Goal: Task Accomplishment & Management: Manage account settings

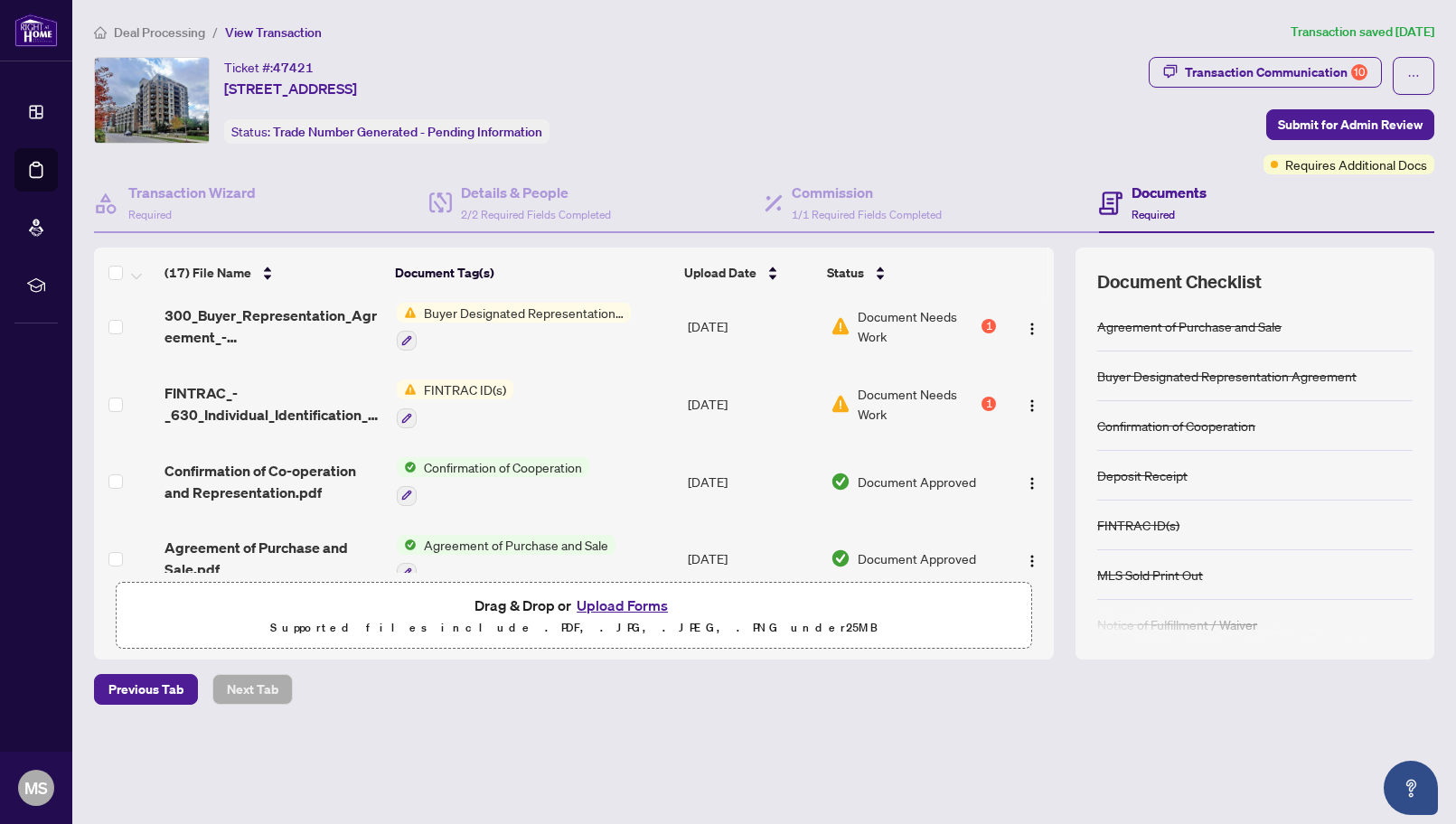
click at [1125, 180] on div "Documents Required" at bounding box center [1266, 204] width 335 height 59
click at [1150, 174] on div "Documents Required" at bounding box center [1266, 204] width 335 height 59
click at [1150, 201] on h4 "Documents" at bounding box center [1169, 193] width 75 height 22
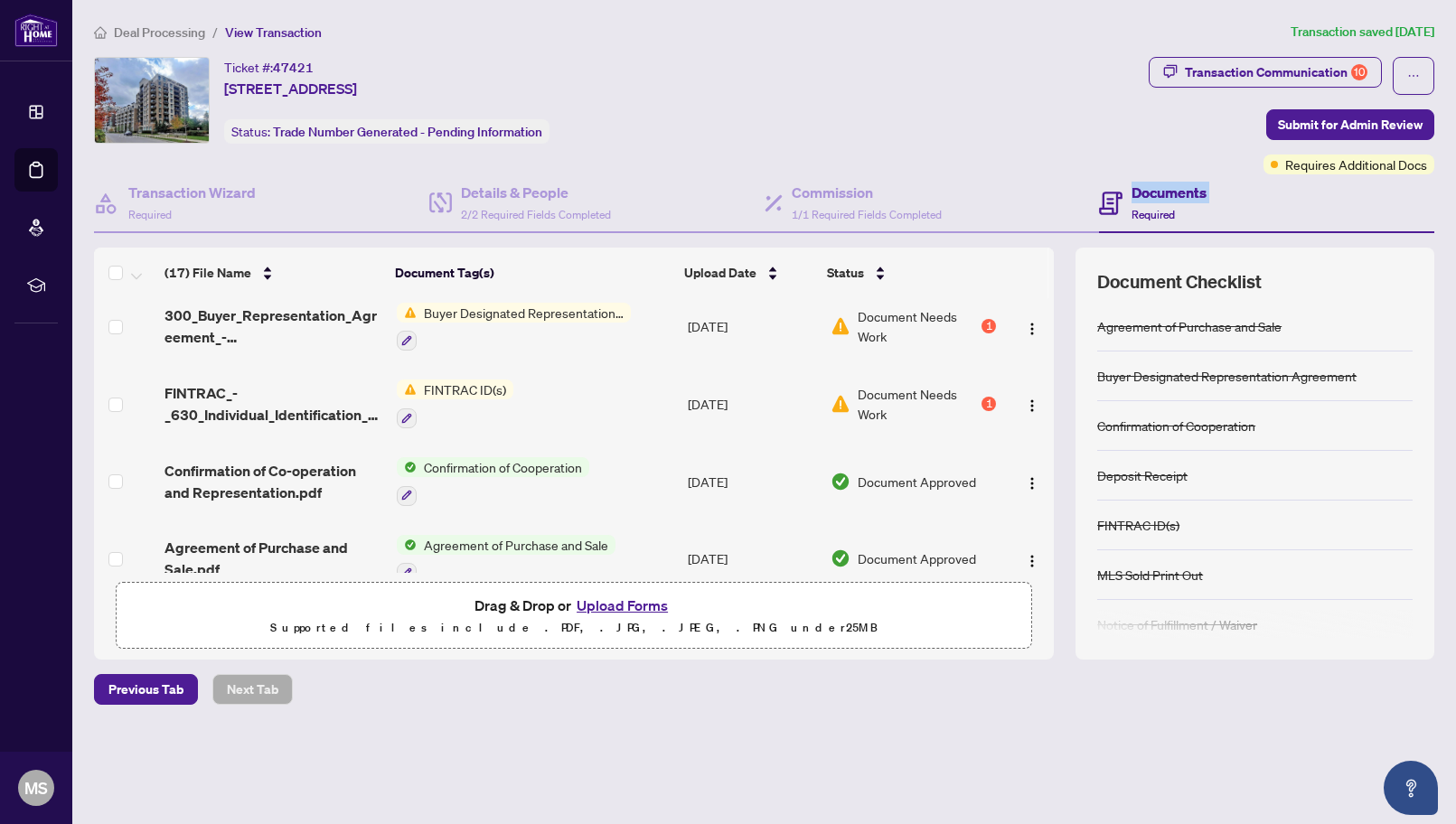
click at [1150, 201] on h4 "Documents" at bounding box center [1169, 193] width 75 height 22
click at [988, 319] on div "1" at bounding box center [989, 327] width 15 height 15
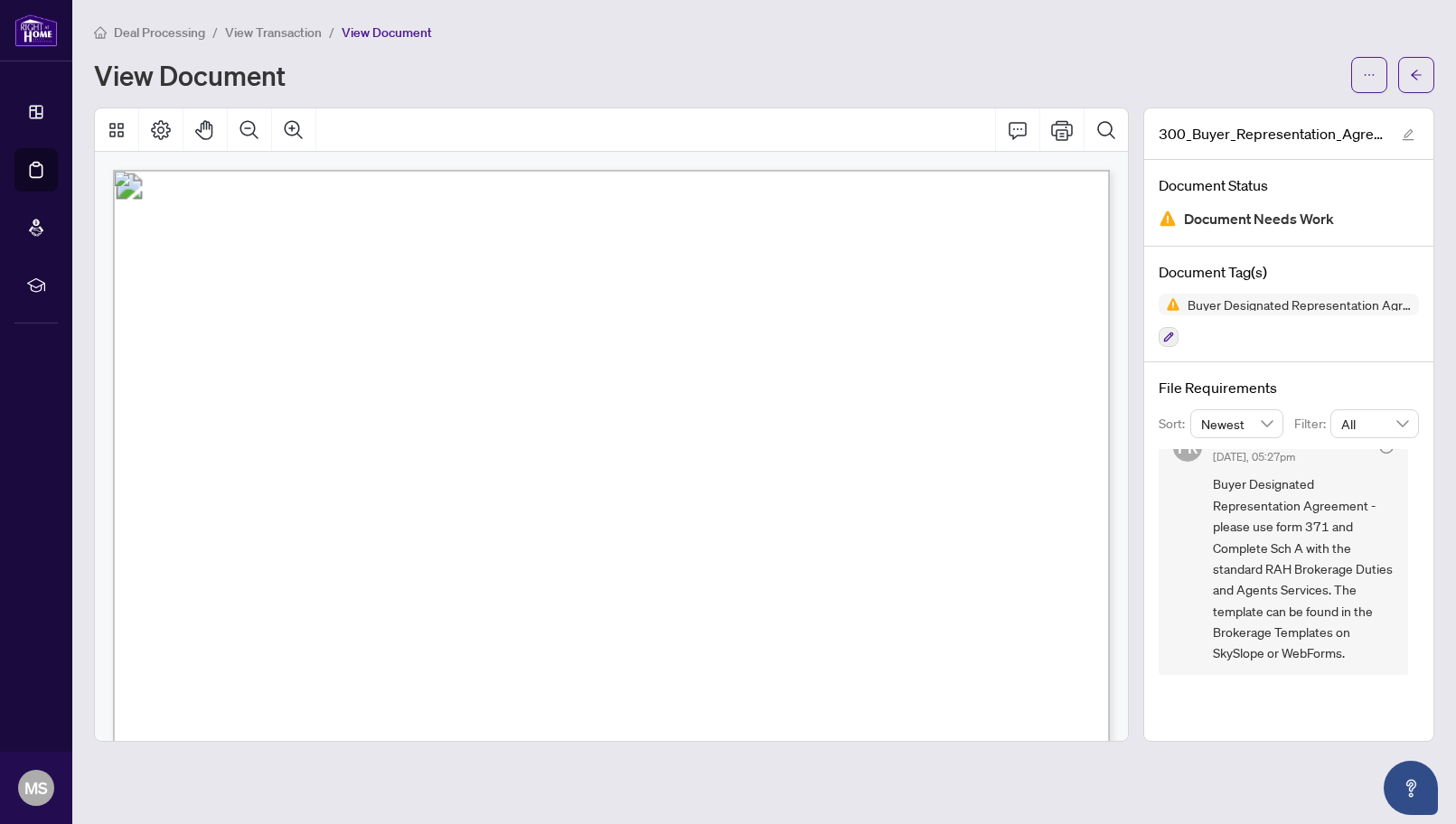
click at [258, 25] on span "View Transaction" at bounding box center [272, 33] width 96 height 17
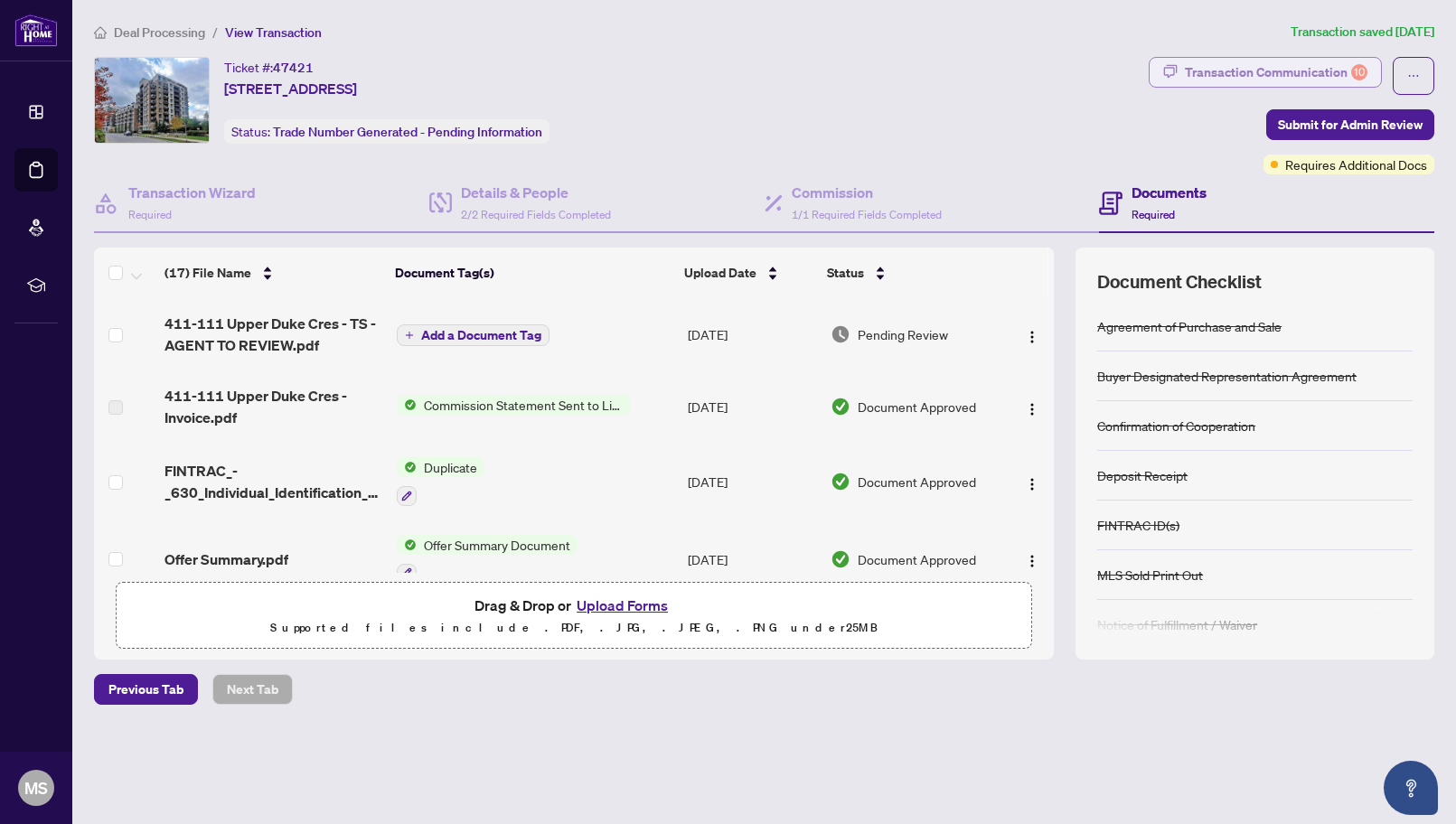
click at [1269, 69] on div "Transaction Communication 10" at bounding box center [1276, 72] width 183 height 29
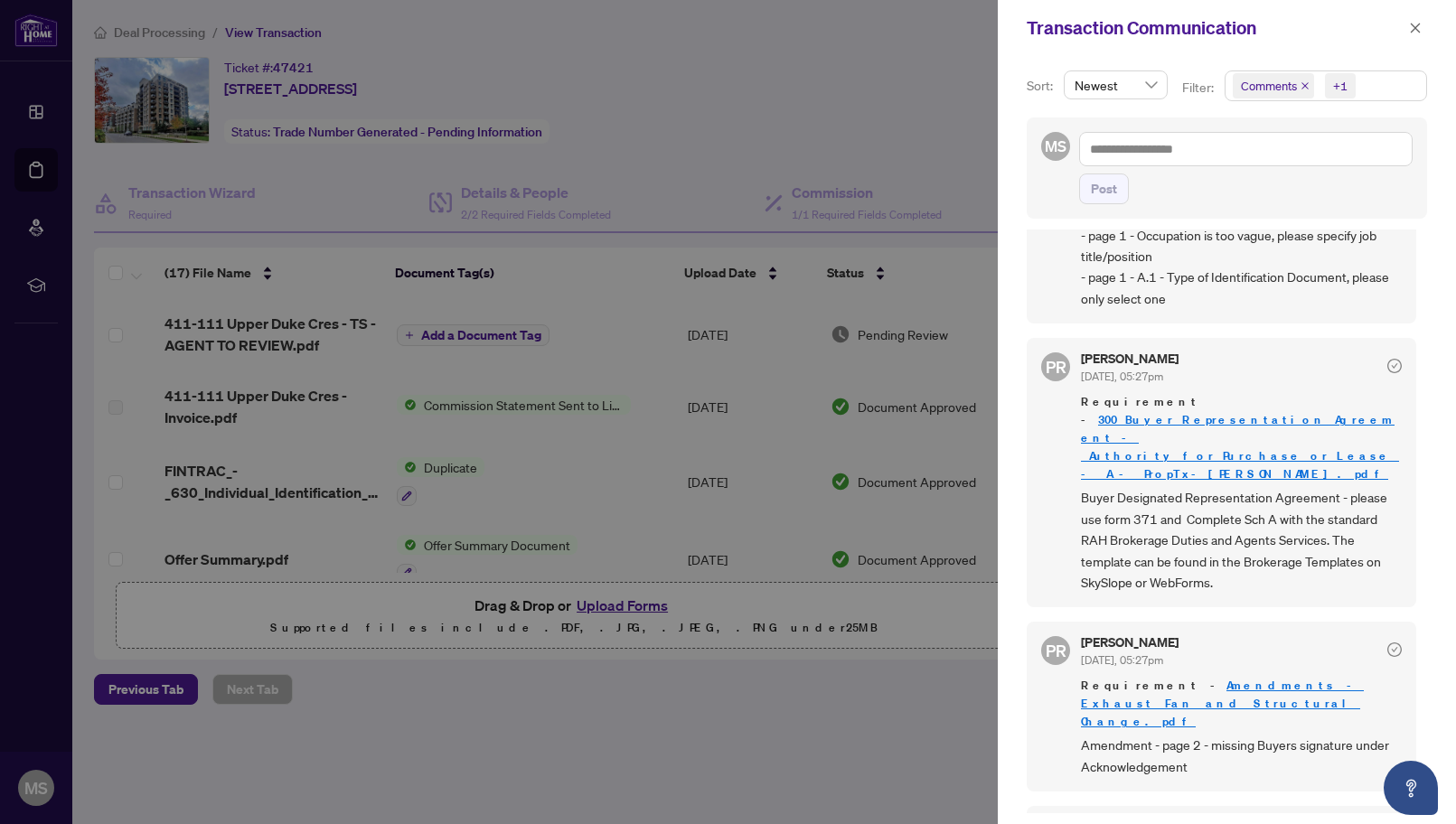
scroll to position [1164, 0]
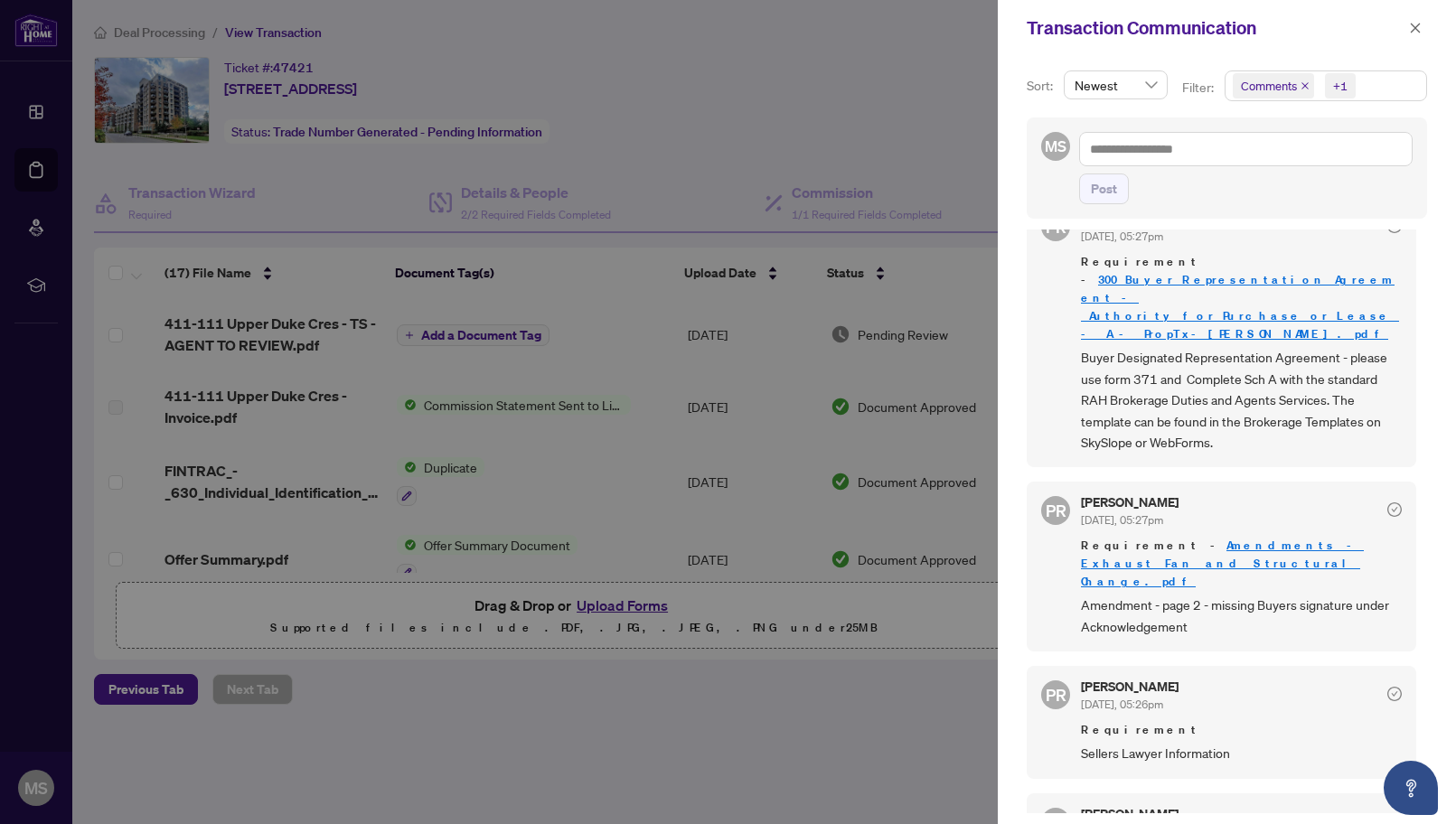
click at [1198, 538] on link "Amendments - Exhaust Fan and Structural Change.pdf" at bounding box center [1222, 563] width 283 height 51
click at [875, 342] on div at bounding box center [728, 412] width 1456 height 824
click at [1422, 28] on button "button" at bounding box center [1416, 28] width 24 height 22
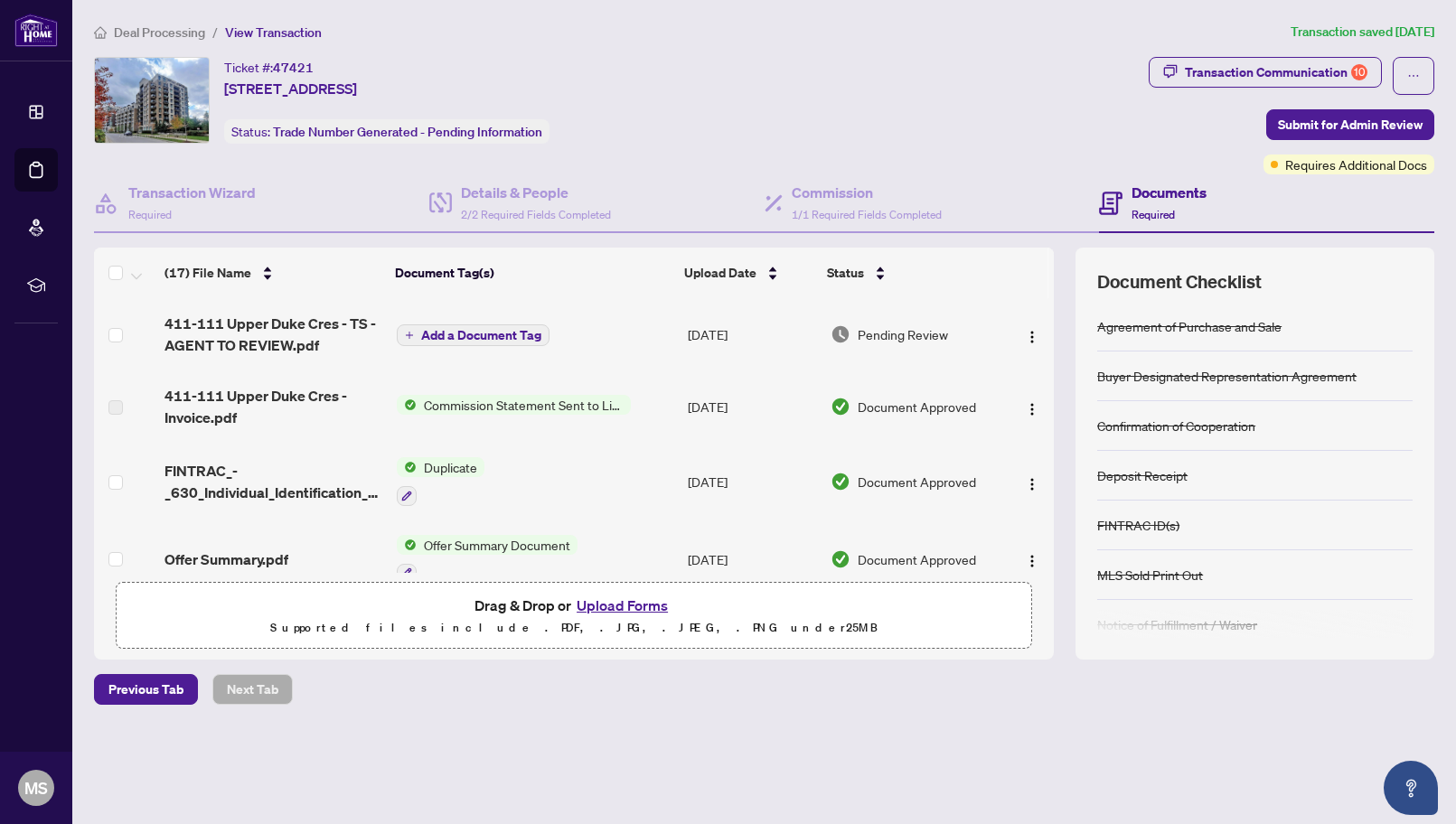
click at [961, 339] on div "Pending Review" at bounding box center [913, 335] width 165 height 20
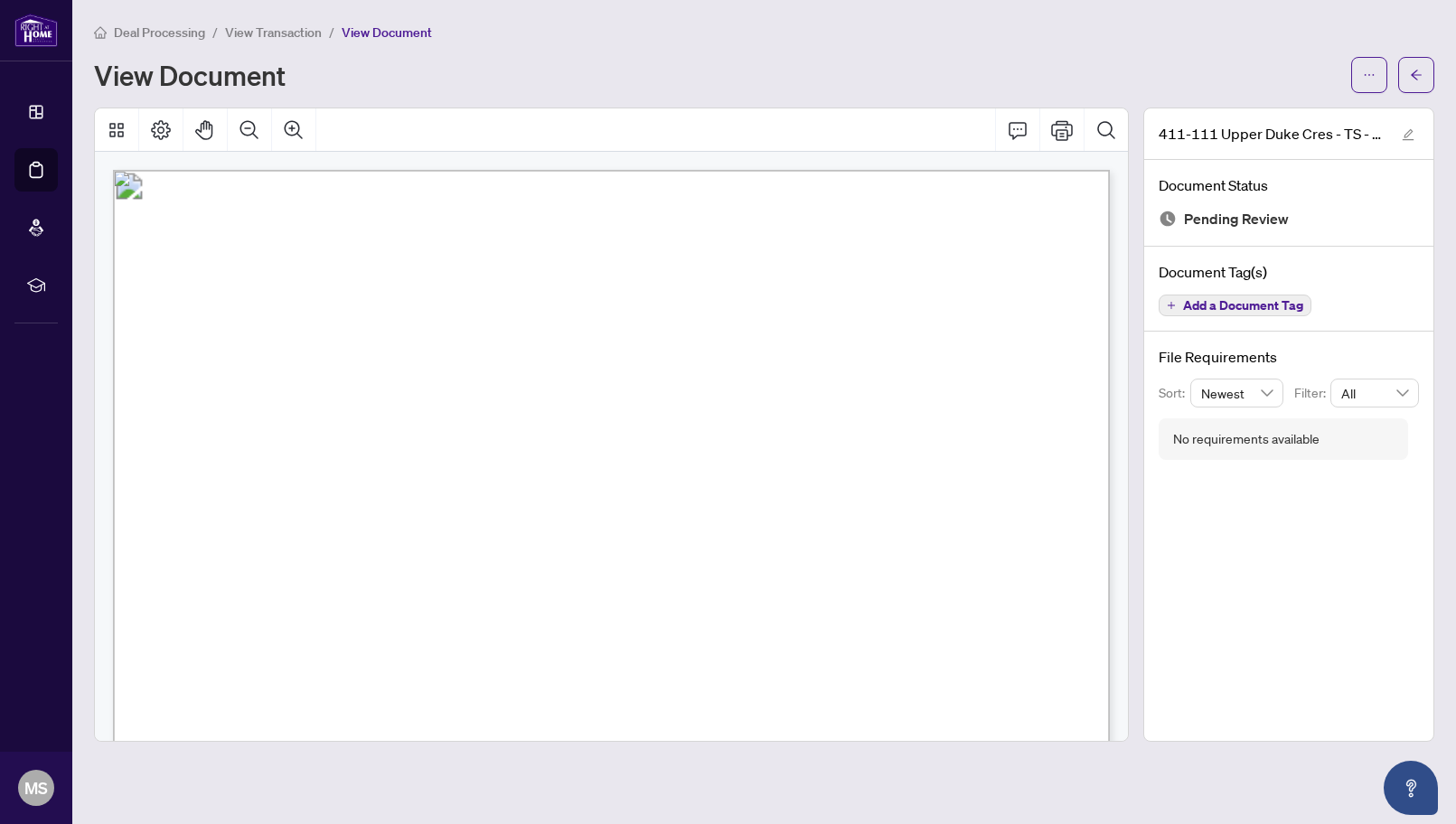
click at [292, 35] on span "View Transaction" at bounding box center [272, 33] width 96 height 17
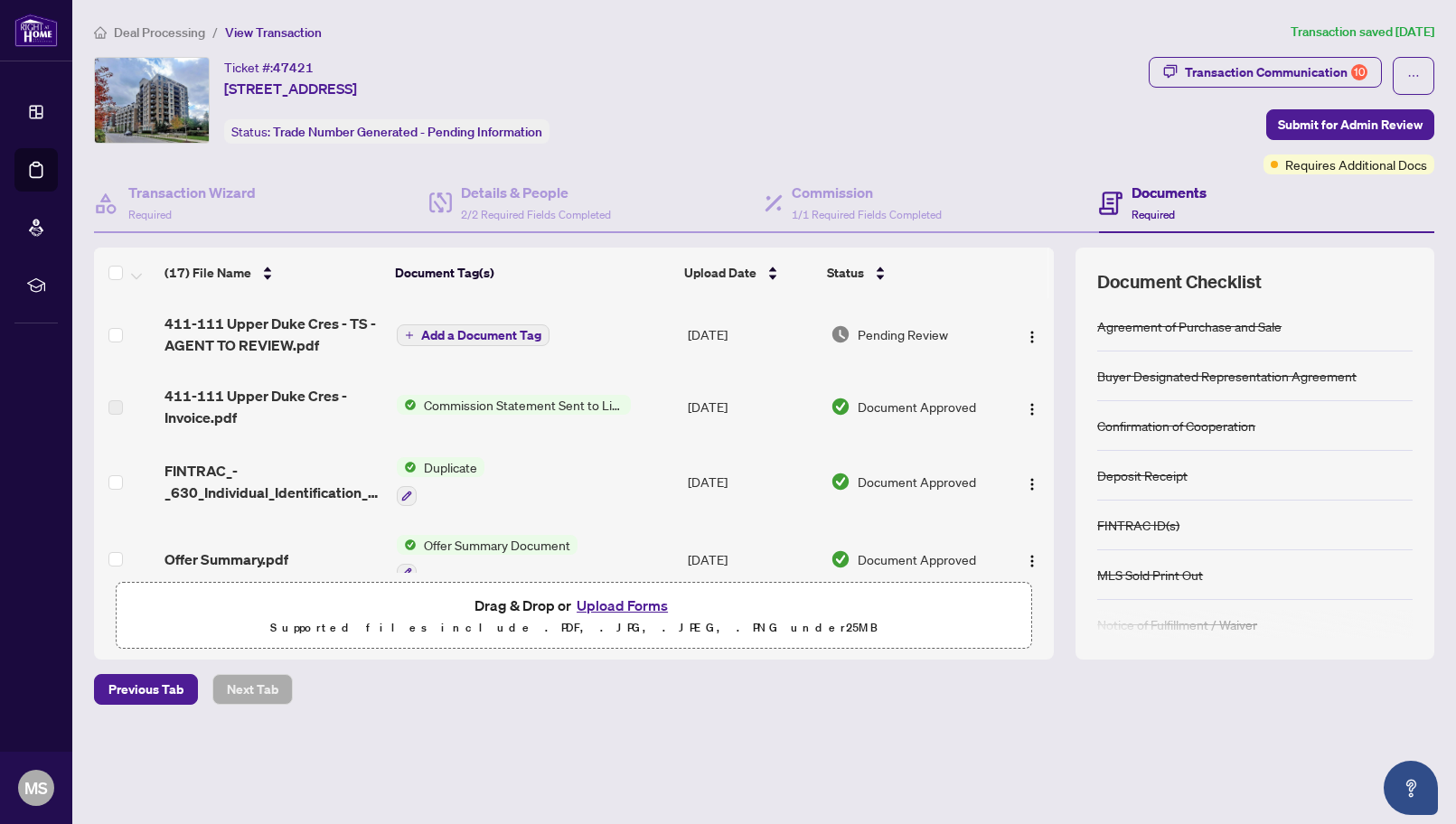
click at [625, 600] on button "Upload Forms" at bounding box center [622, 606] width 102 height 24
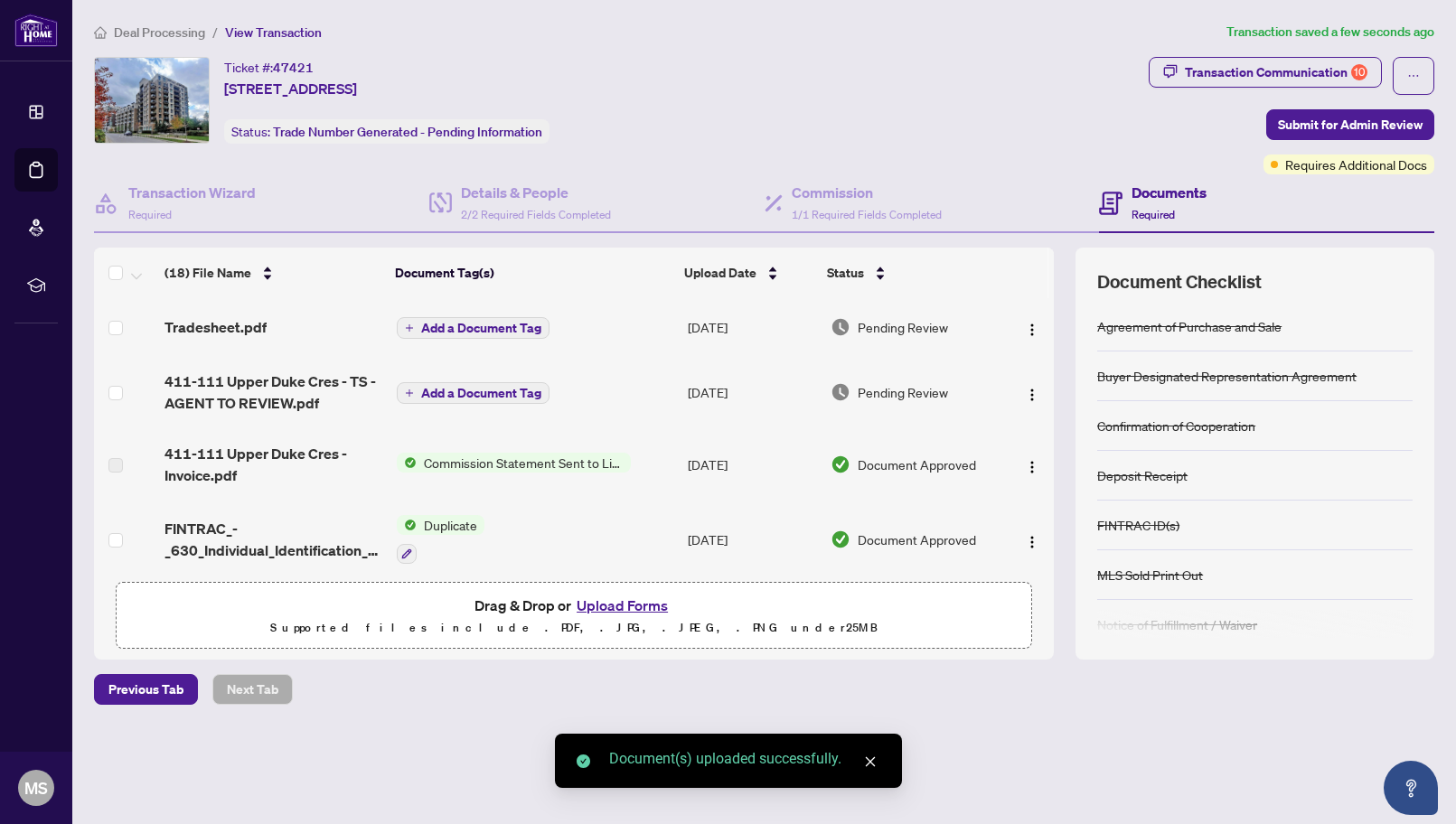
click at [457, 330] on span "Add a Document Tag" at bounding box center [481, 328] width 120 height 13
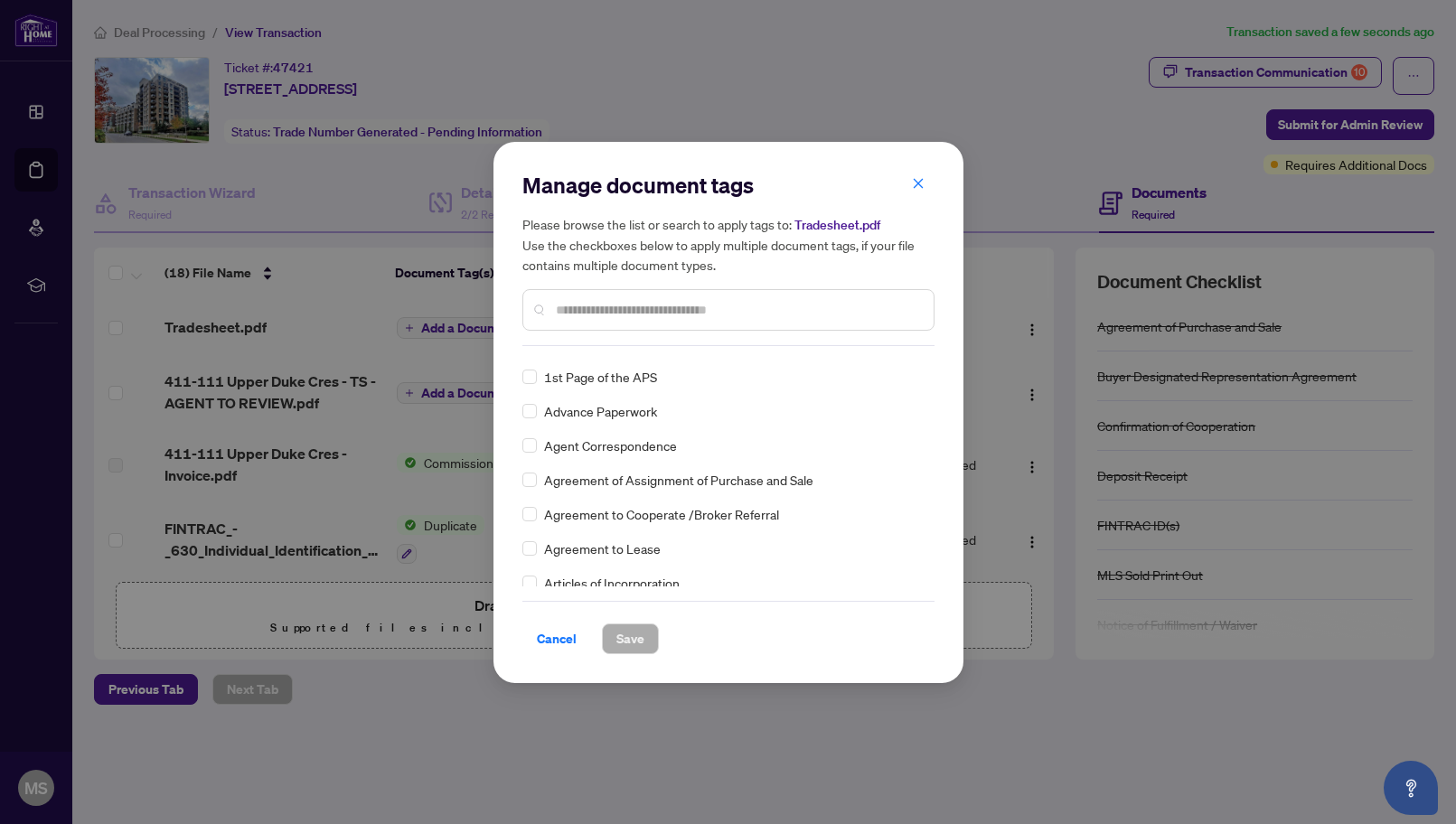
scroll to position [487, 0]
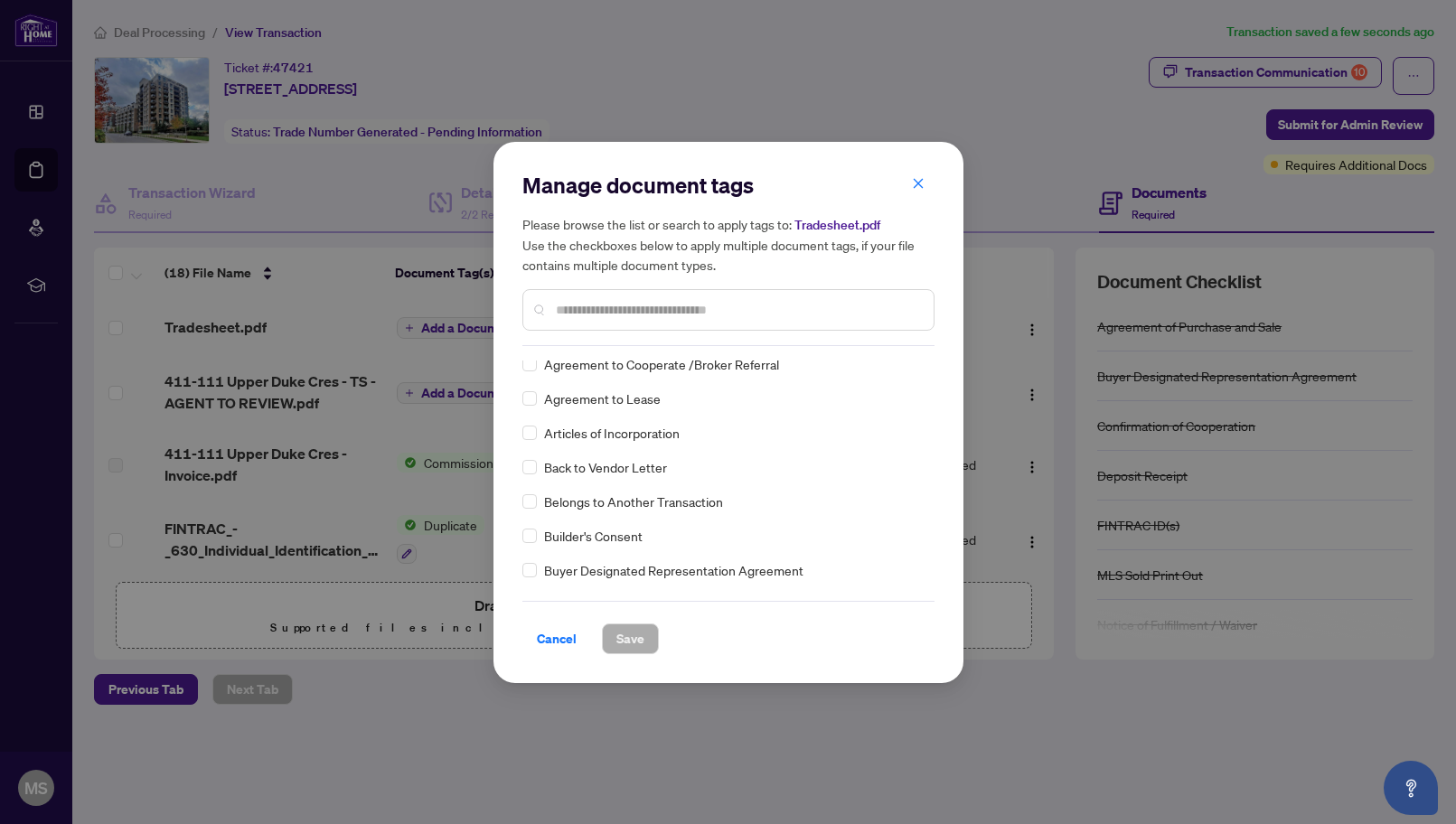
click at [574, 323] on div at bounding box center [728, 309] width 412 height 41
click at [574, 302] on input "text" at bounding box center [738, 310] width 363 height 20
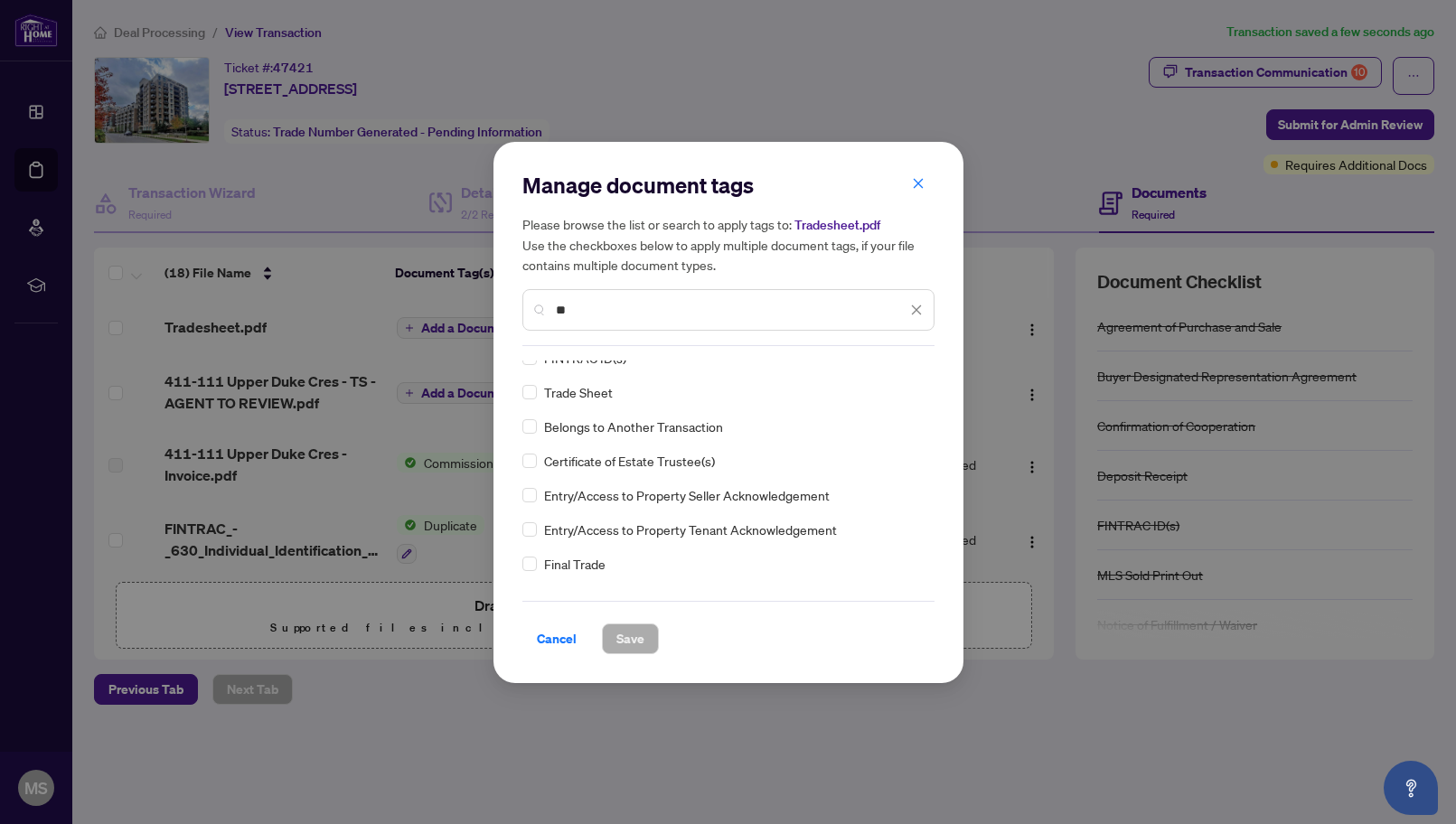
scroll to position [0, 0]
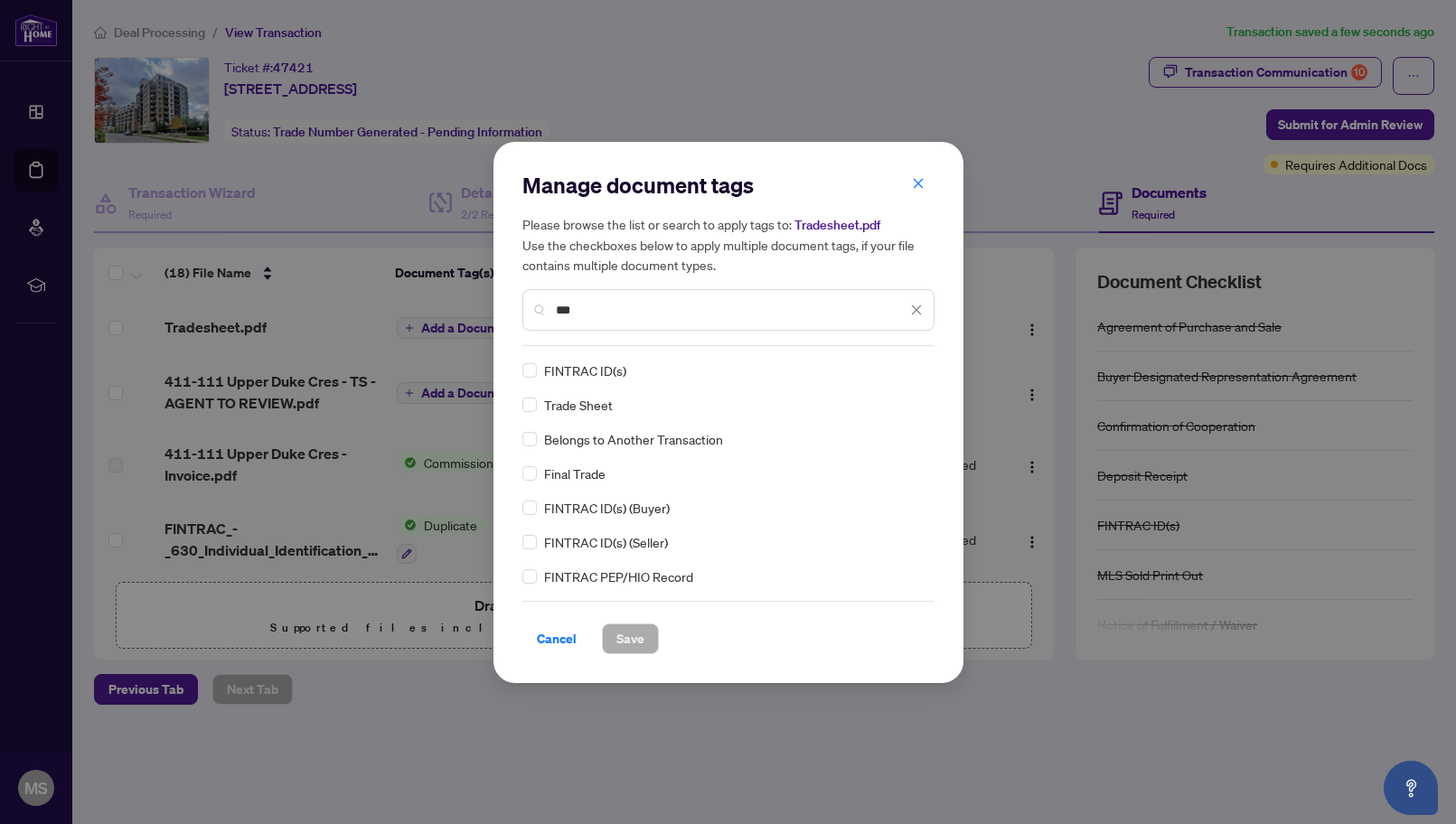
type input "***"
click at [644, 624] on button "Save" at bounding box center [630, 639] width 57 height 30
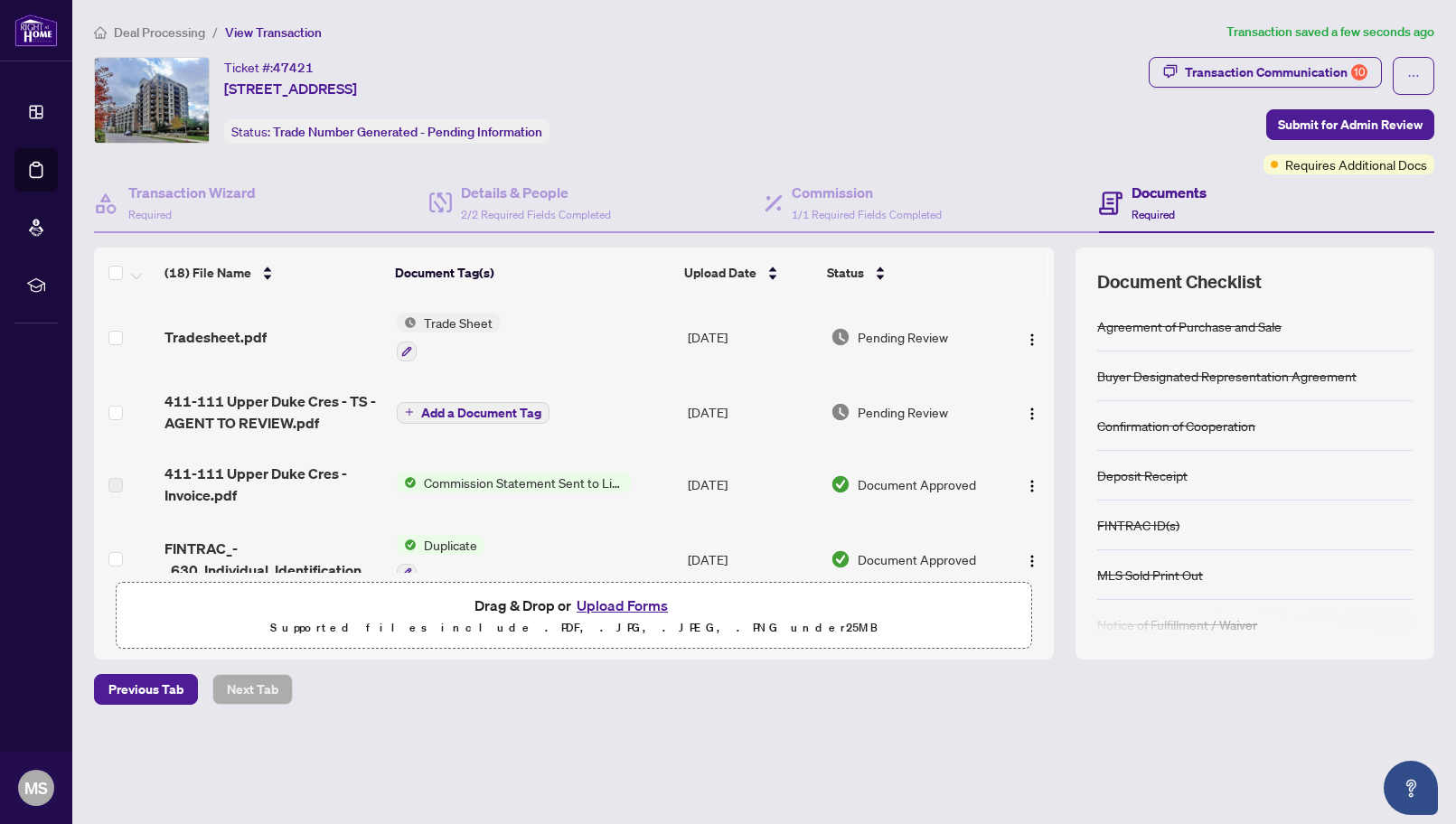
click at [648, 605] on button "Upload Forms" at bounding box center [622, 606] width 102 height 24
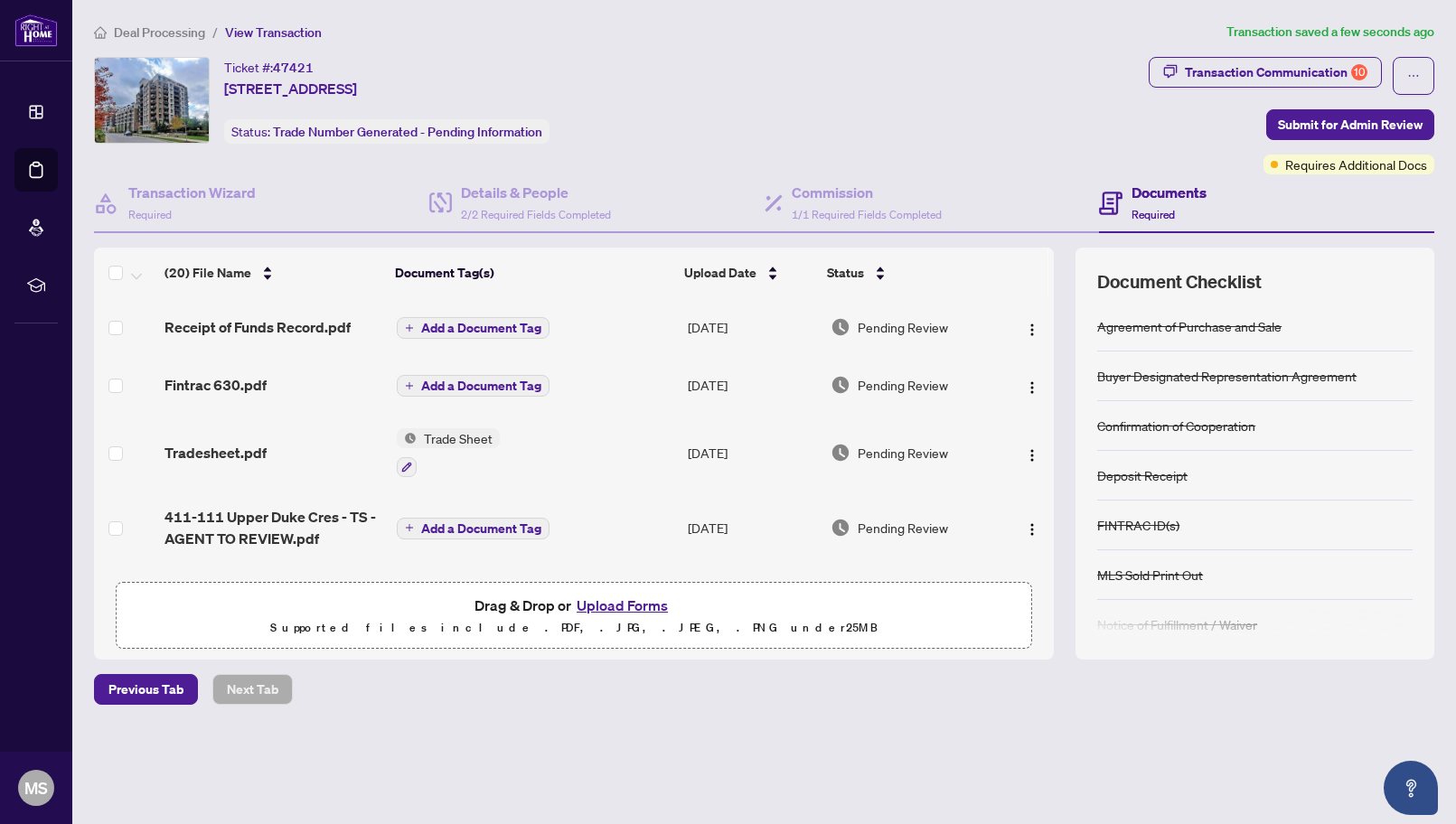
click at [487, 326] on span "Add a Document Tag" at bounding box center [481, 328] width 120 height 13
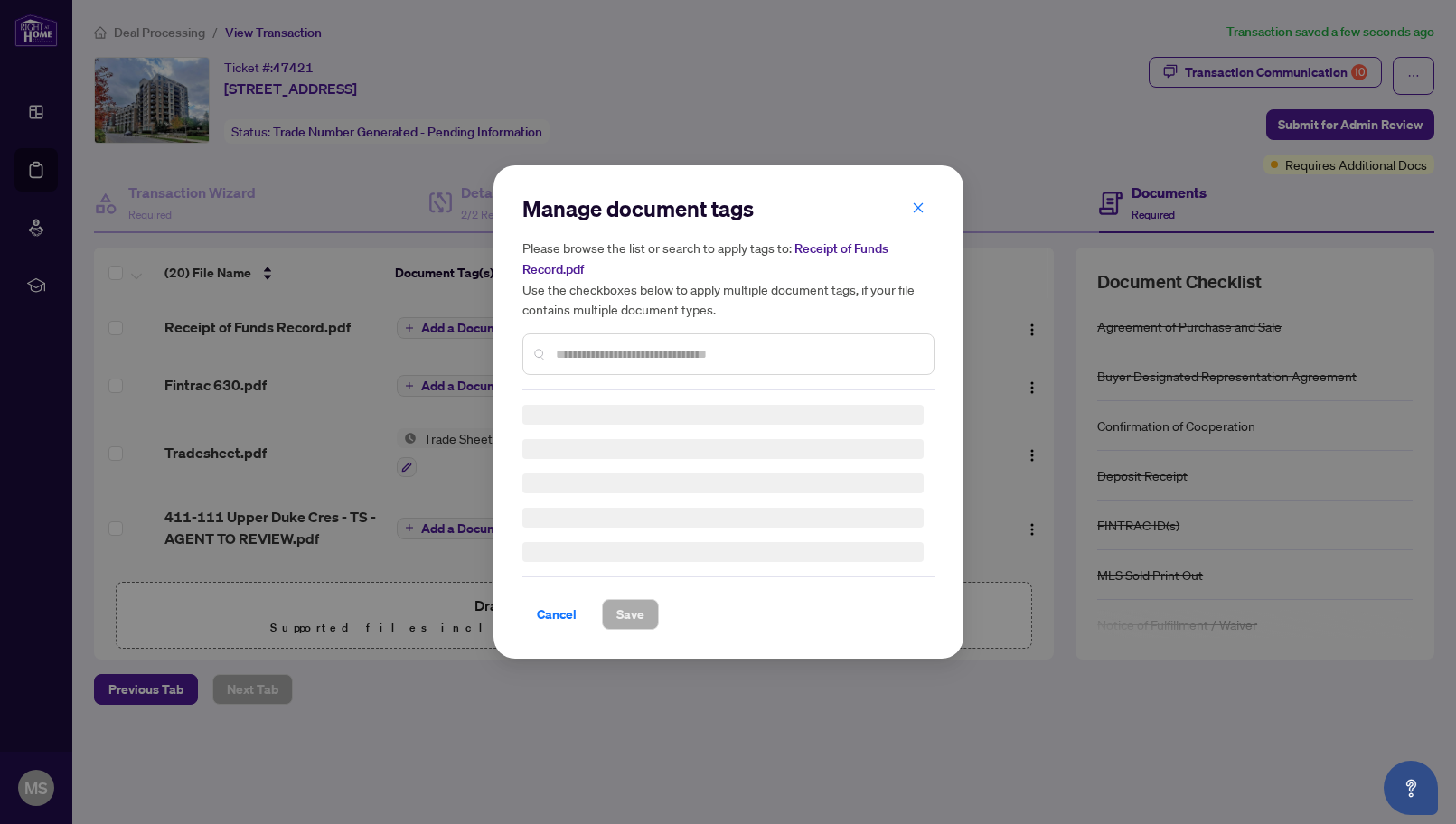
click at [603, 350] on div "Manage document tags Please browse the list or search to apply tags to: Receipt…" at bounding box center [728, 293] width 412 height 196
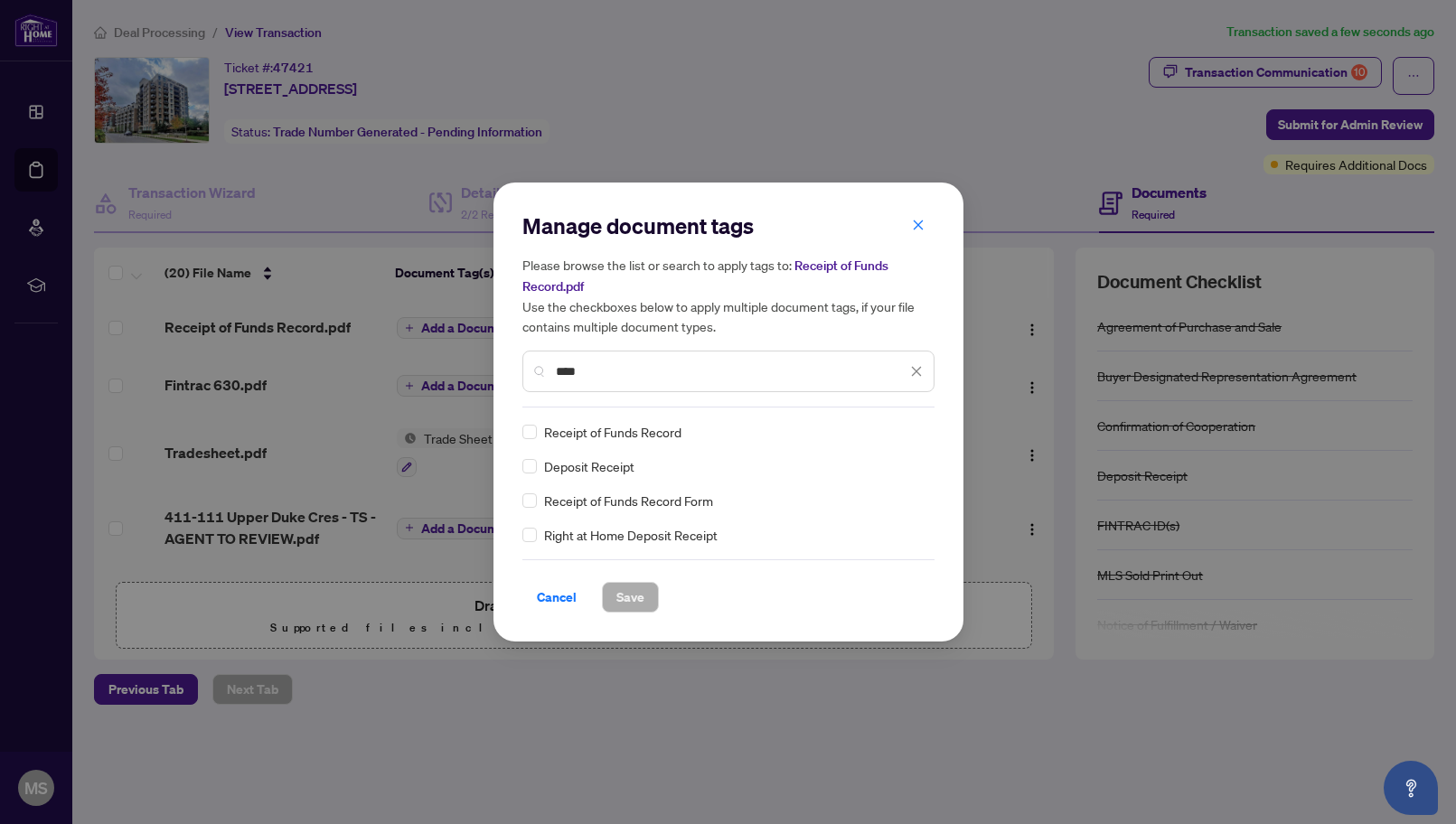
type input "****"
click at [648, 597] on button "Save" at bounding box center [630, 596] width 57 height 30
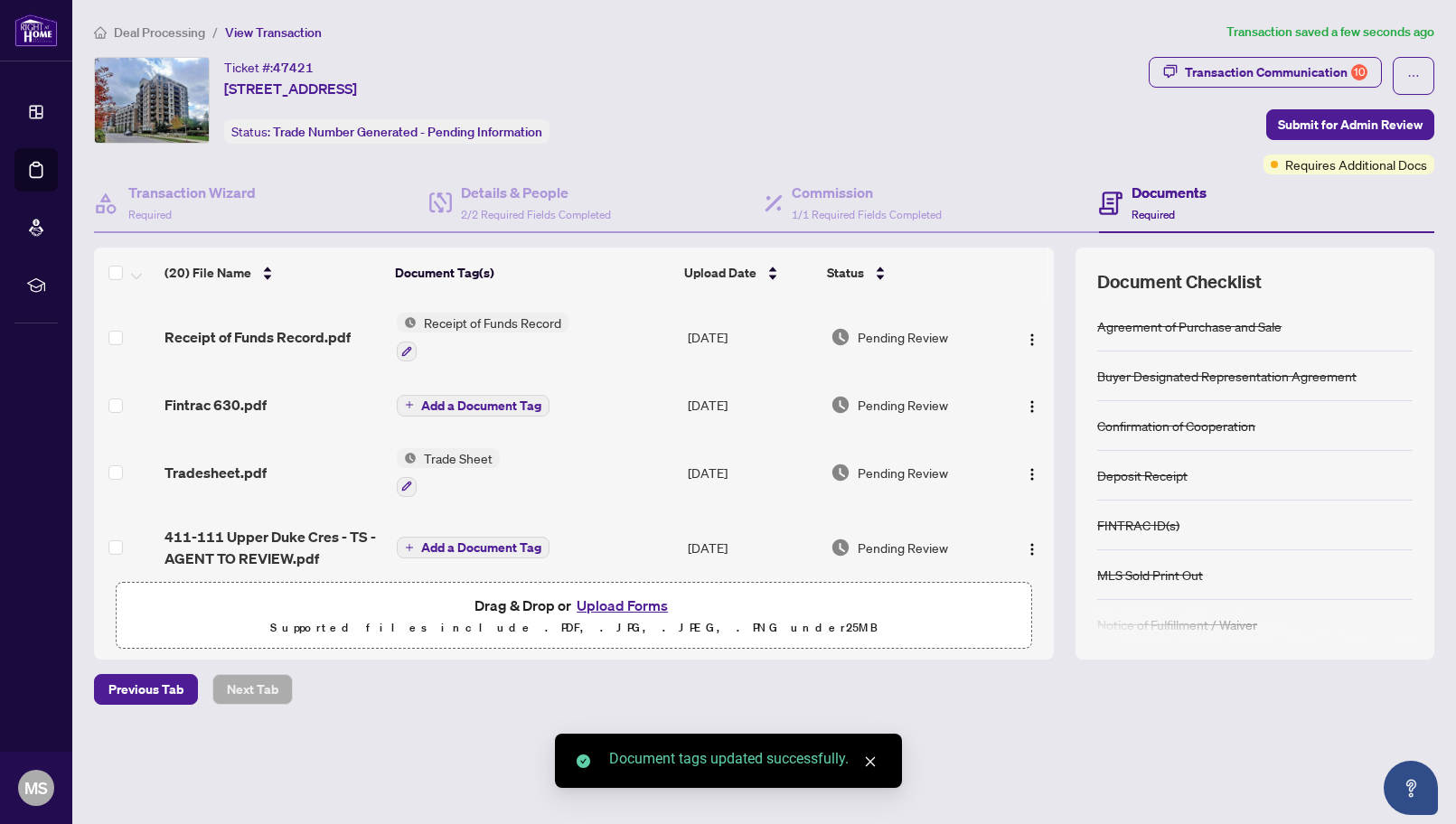
click at [530, 399] on span "Add a Document Tag" at bounding box center [481, 406] width 120 height 13
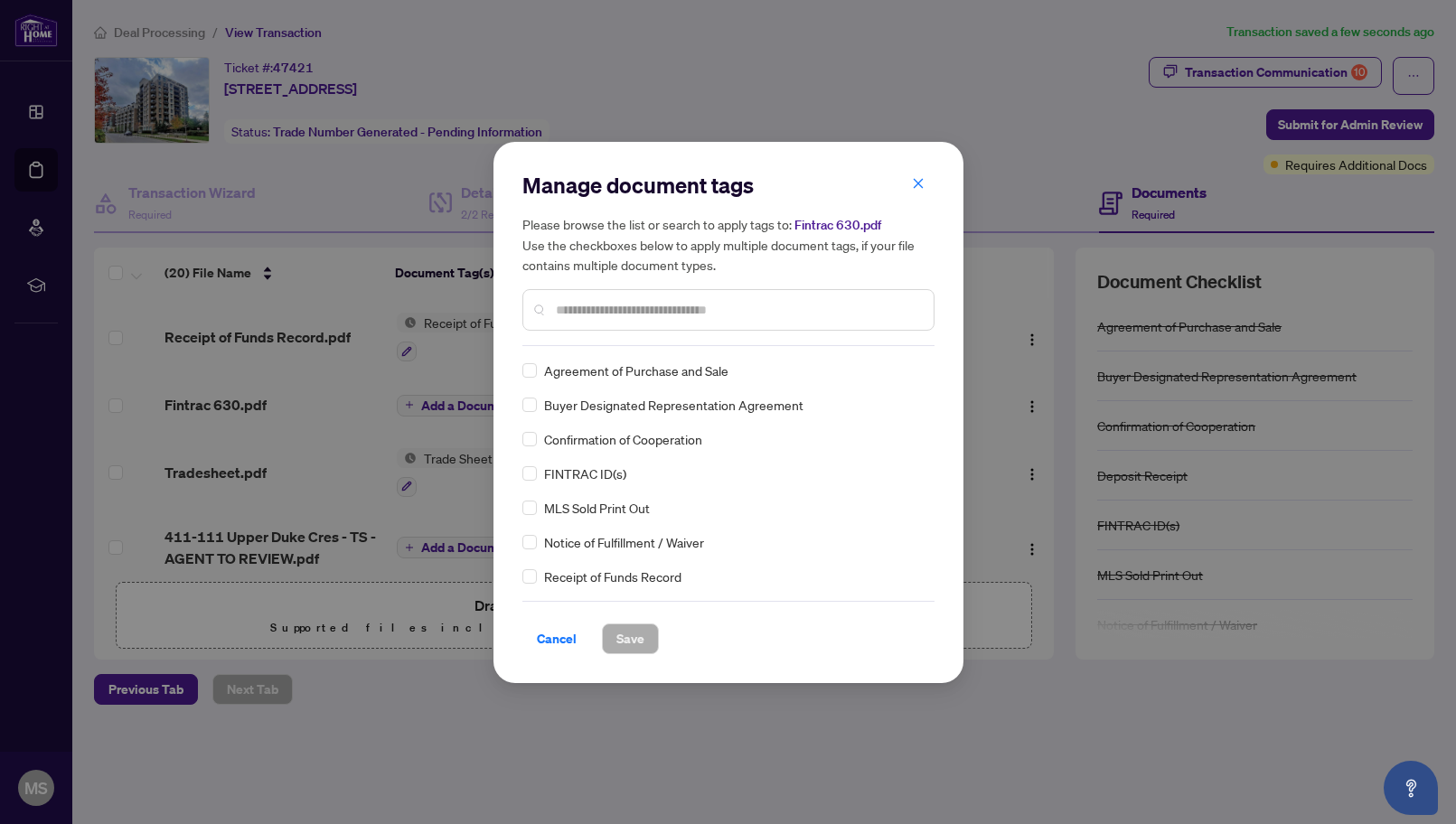
click at [617, 343] on div "Manage document tags Please browse the list or search to apply tags to: Fintrac…" at bounding box center [728, 258] width 412 height 175
click at [533, 473] on span at bounding box center [529, 473] width 15 height 15
click at [631, 636] on span "Save" at bounding box center [630, 640] width 28 height 29
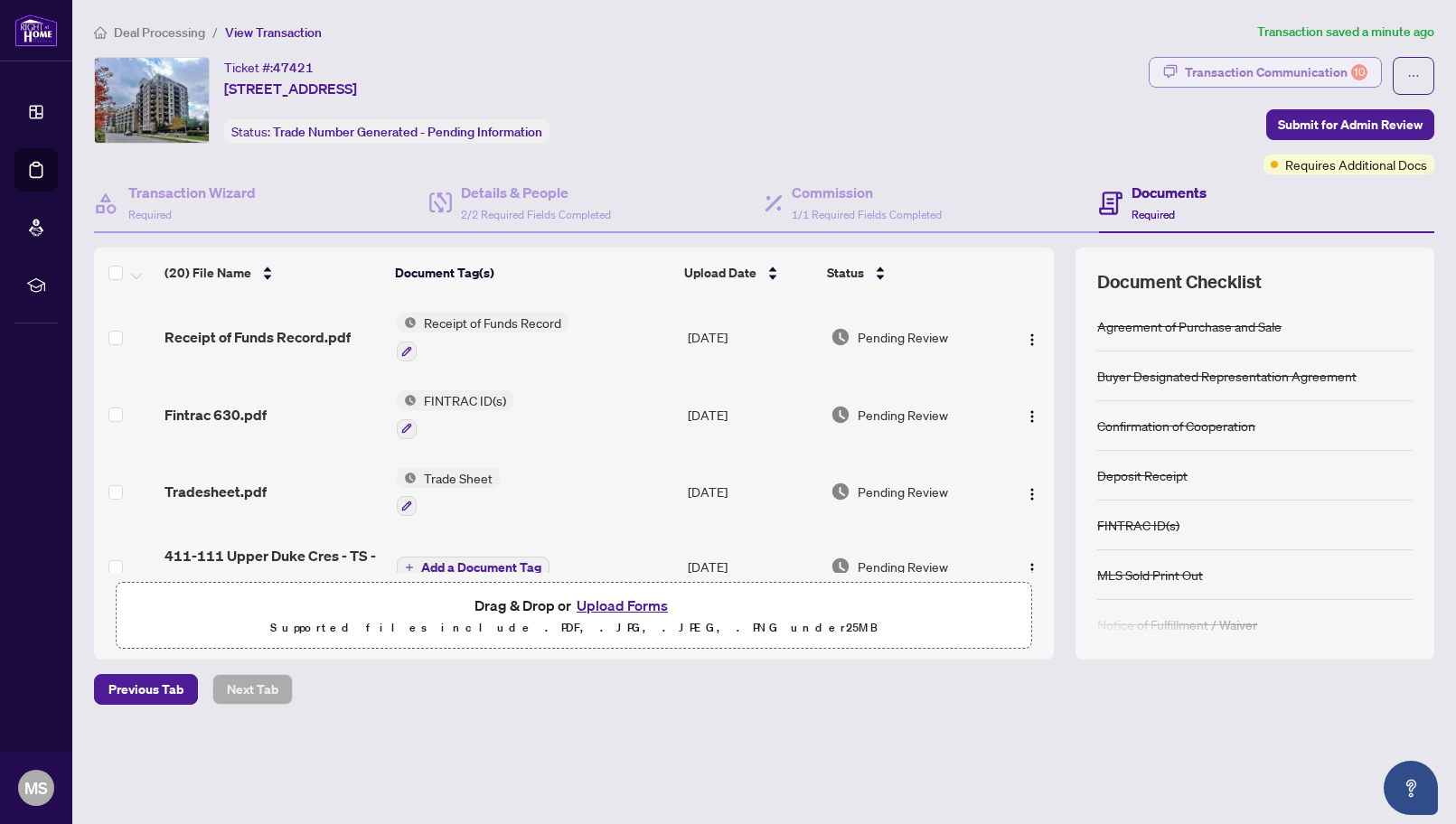
click at [1271, 61] on div "Transaction Communication 10" at bounding box center [1276, 72] width 183 height 29
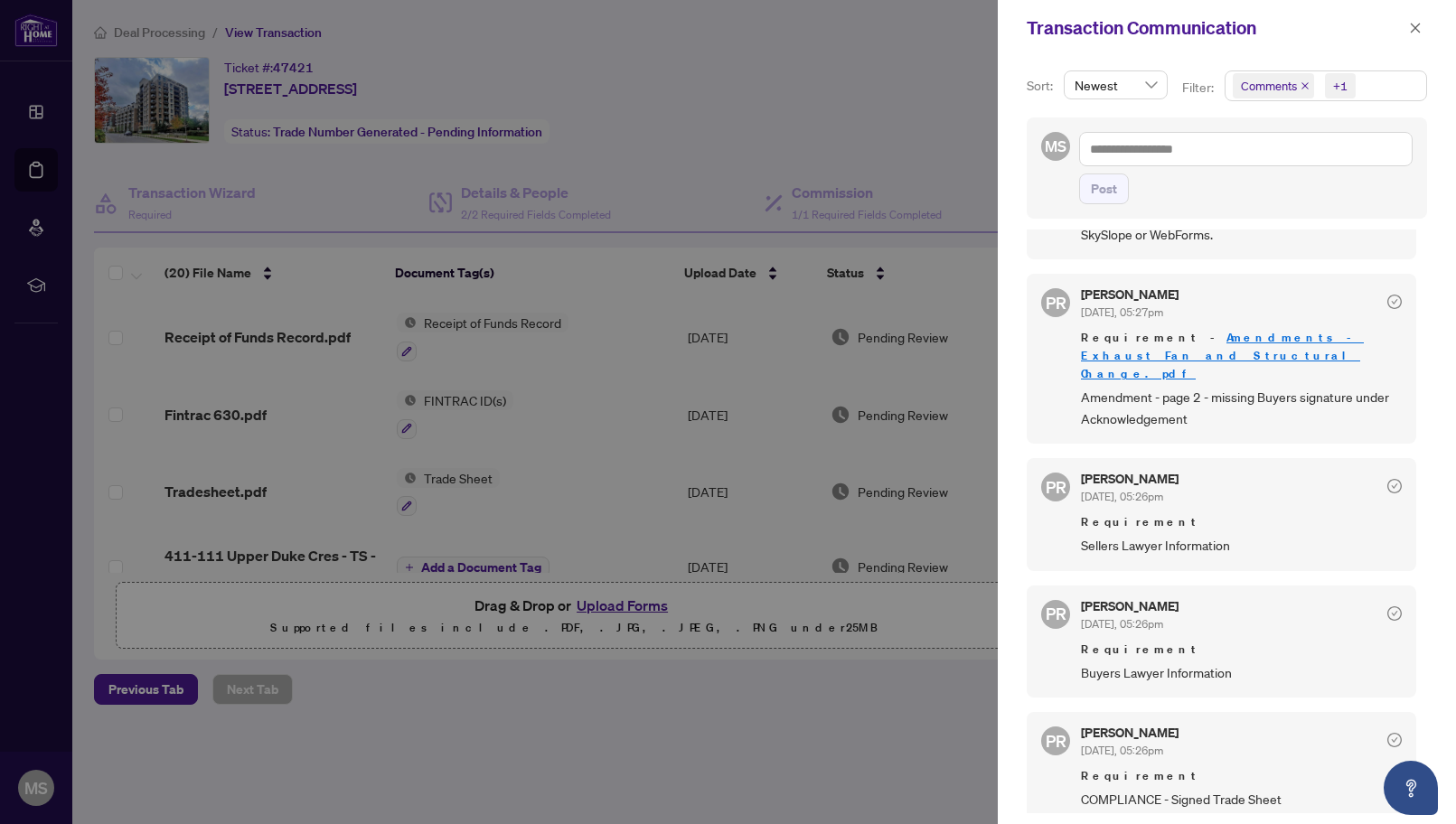
scroll to position [1412, 0]
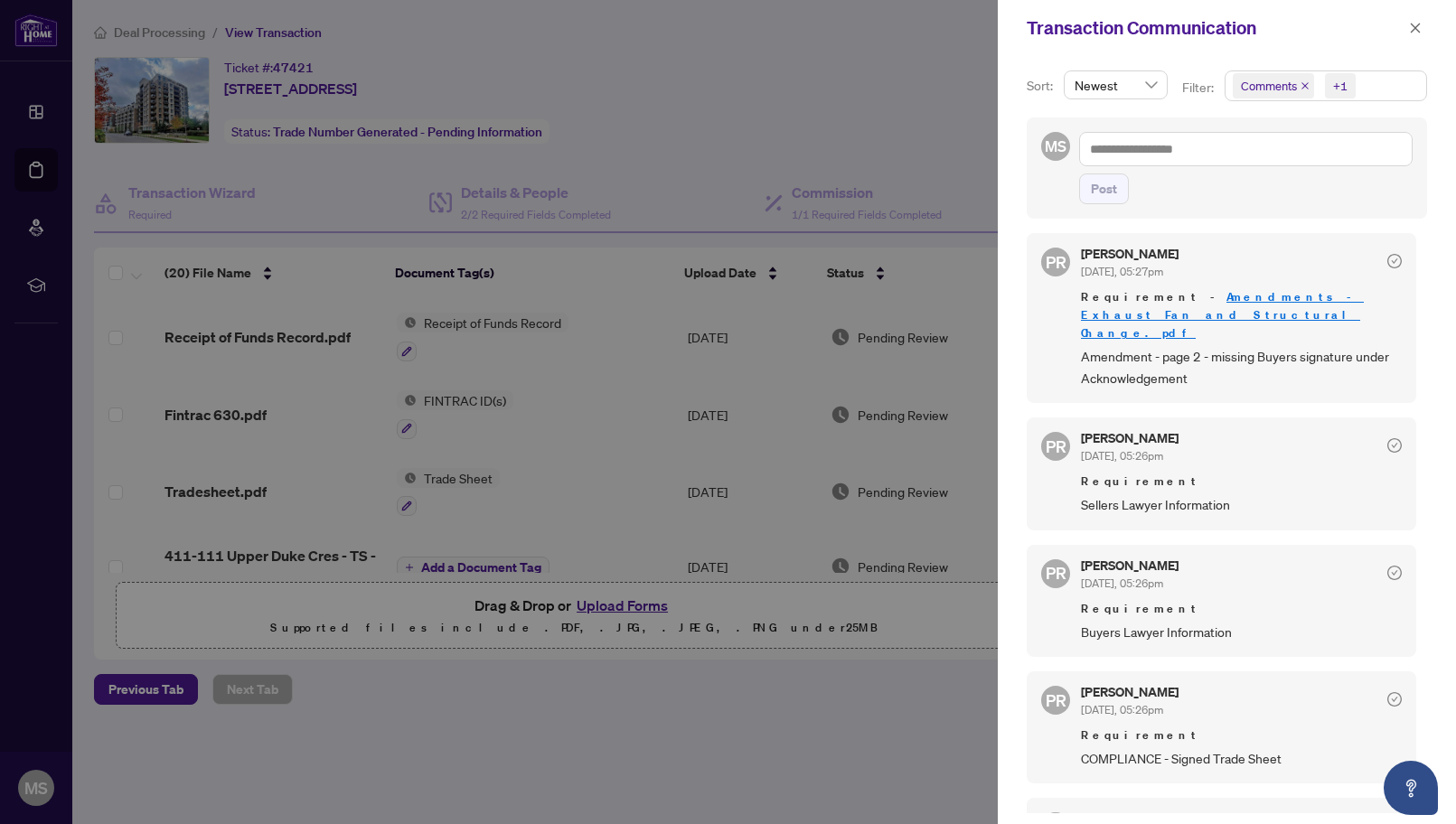
click at [1297, 418] on div "PR [PERSON_NAME] [DATE], 05:26pm Requirement Sellers Lawyer Information" at bounding box center [1221, 473] width 390 height 112
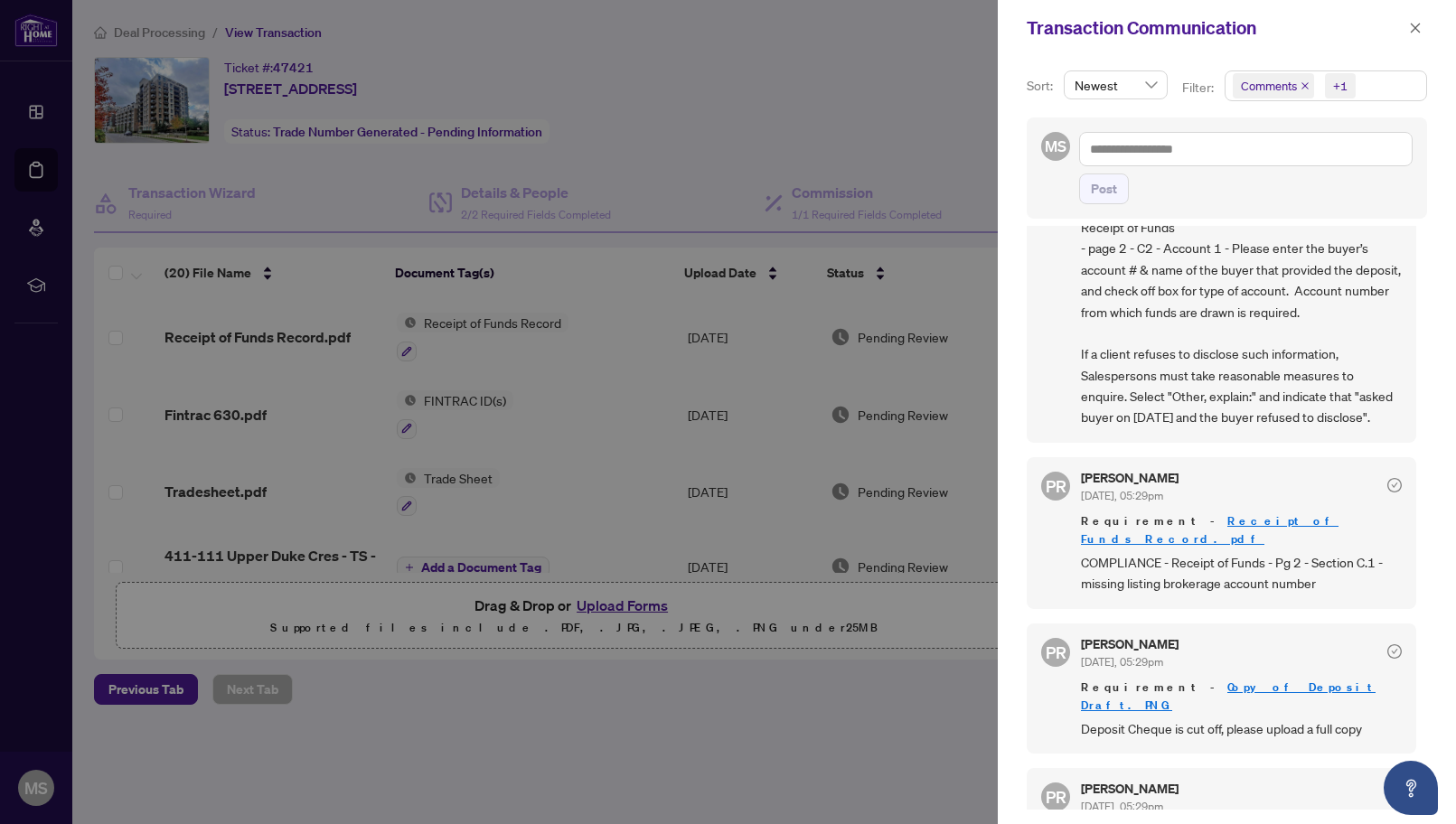
scroll to position [0, 0]
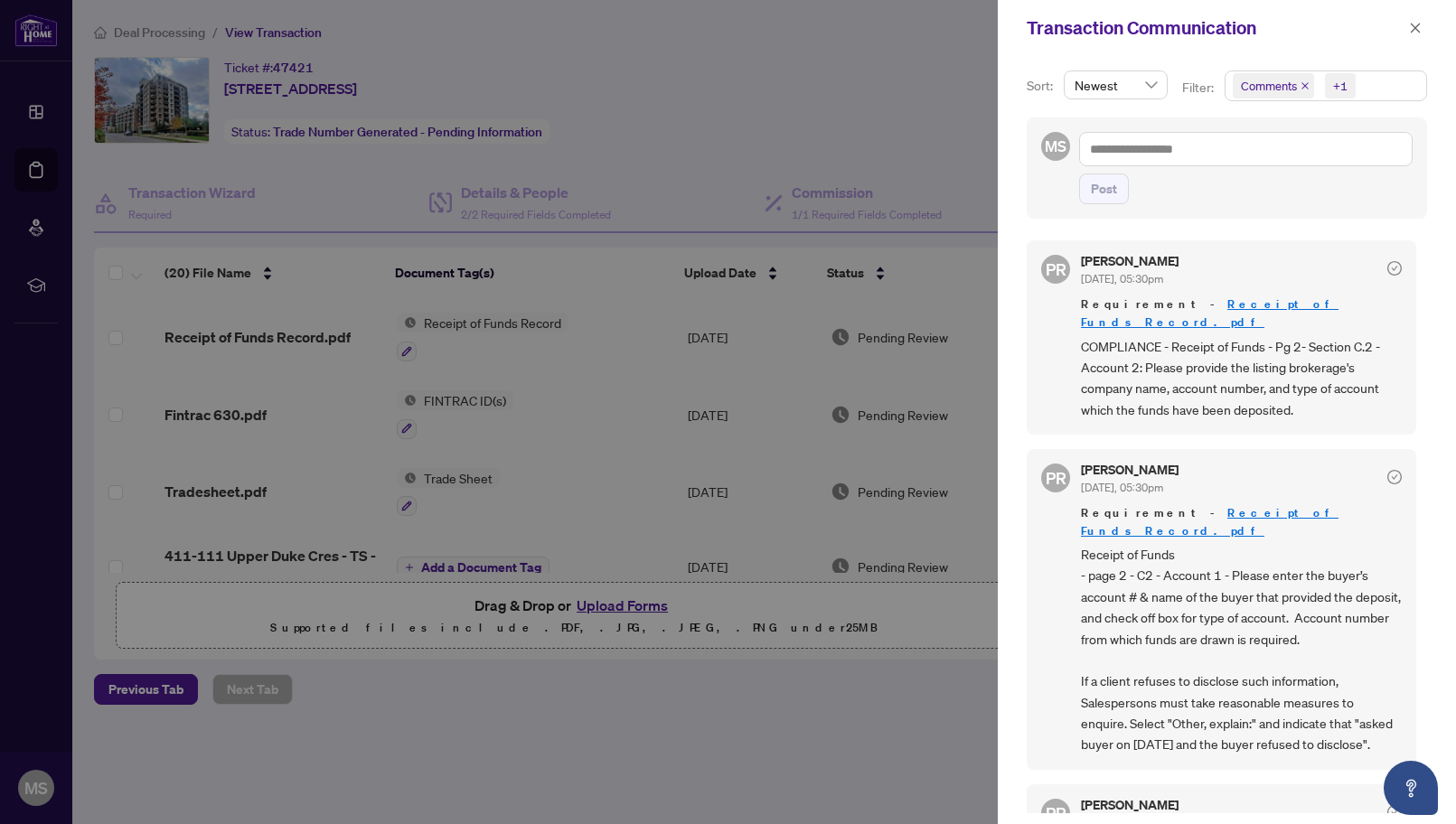
click at [946, 131] on div at bounding box center [728, 412] width 1456 height 824
click at [1412, 29] on icon "close" at bounding box center [1416, 28] width 13 height 13
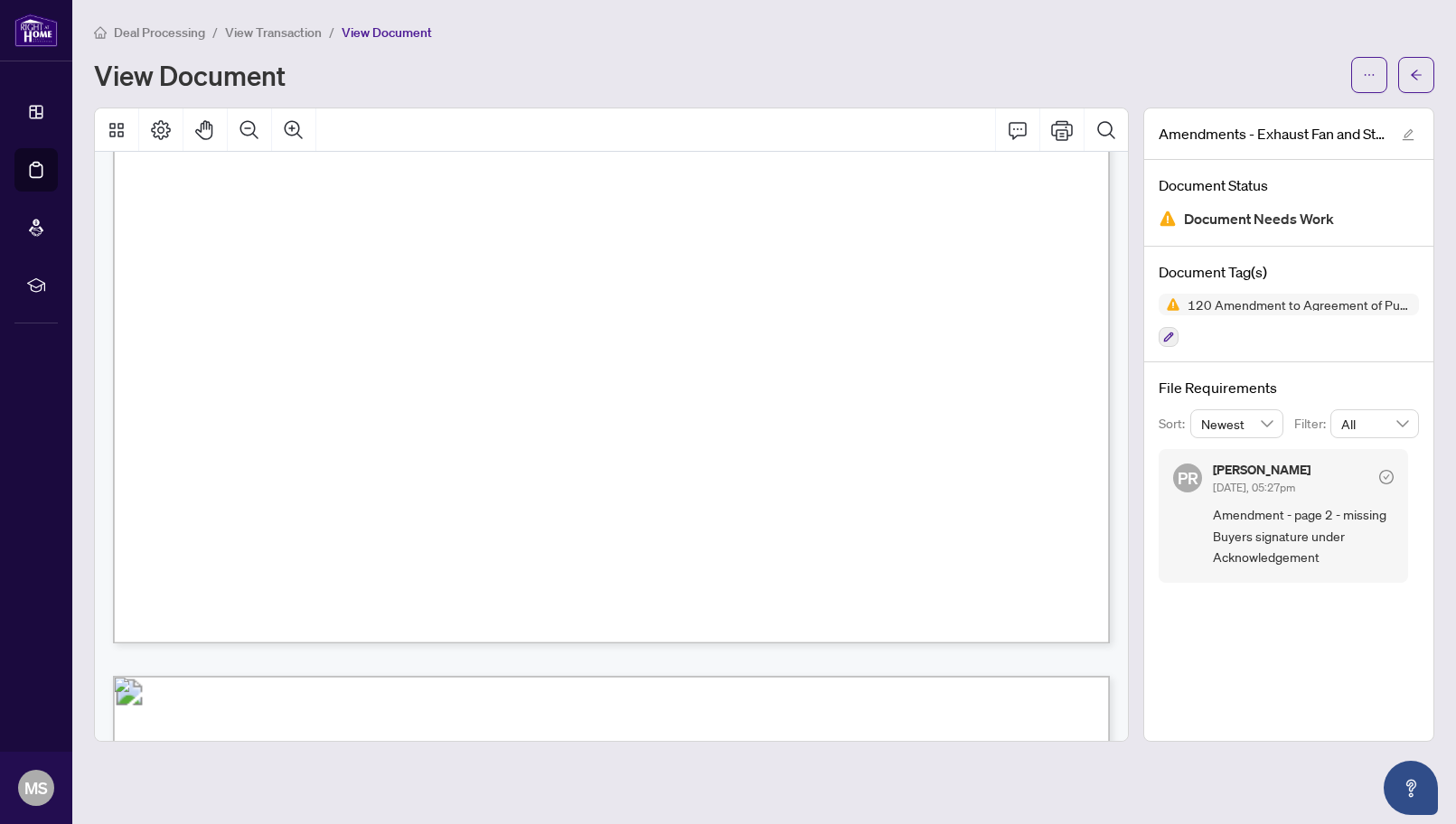
scroll to position [3434, 0]
